Goal: Task Accomplishment & Management: Use online tool/utility

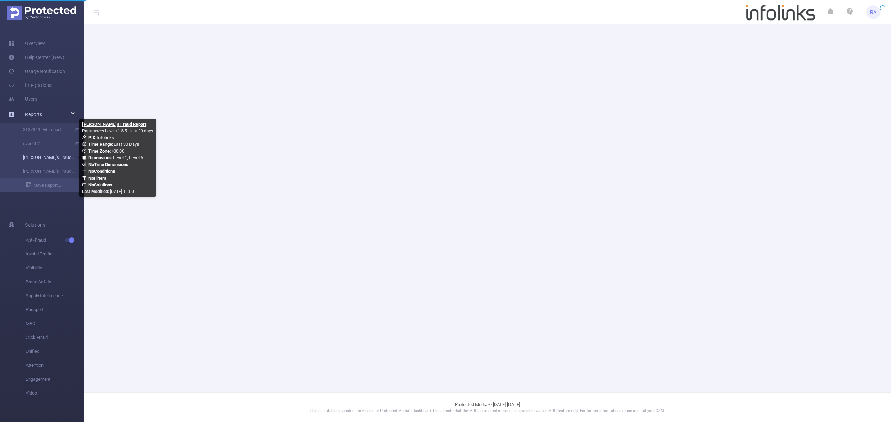
click at [42, 159] on link "[PERSON_NAME]'s Fraud Report" at bounding box center [44, 158] width 61 height 14
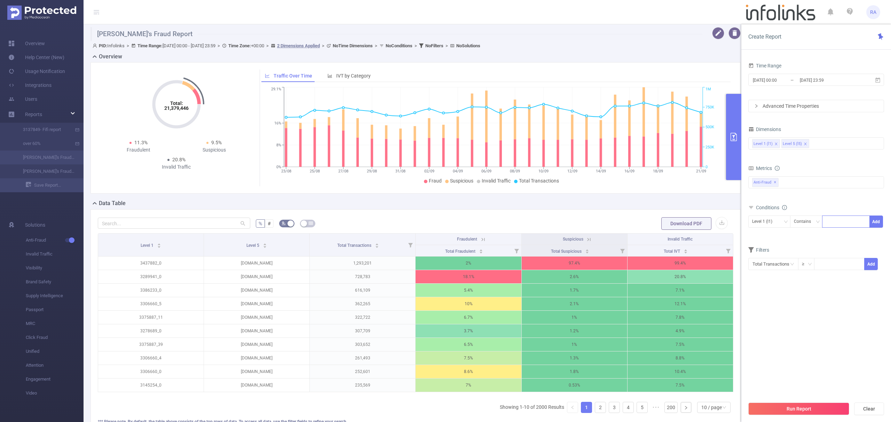
click at [834, 220] on div at bounding box center [846, 221] width 40 height 11
paste input "3438762"
type input "3438762"
click at [875, 223] on button "Add" at bounding box center [876, 222] width 14 height 12
click at [792, 408] on button "Run Report" at bounding box center [798, 409] width 101 height 13
